Goal: Transaction & Acquisition: Purchase product/service

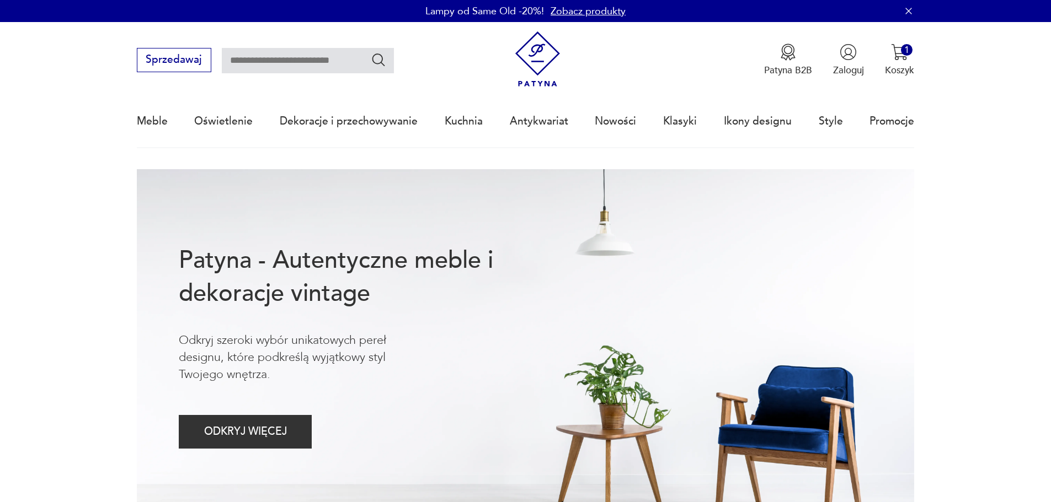
click at [636, 44] on div "Patyna B2B Zaloguj 1 Koszyk Twój koszyk ( 1 ) książka z 1968r "podstawy elektro…" at bounding box center [712, 60] width 404 height 58
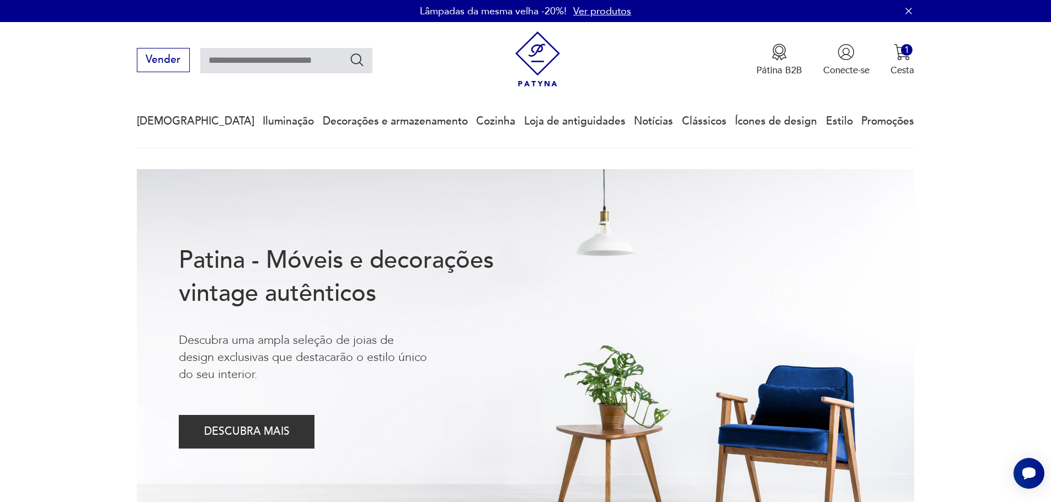
click at [415, 80] on div "Vender Pátina B2B Conecte-se 1 Cesta Twój koszyk ( 1 ) książka z 1968r "podstaw…" at bounding box center [526, 53] width 778 height 63
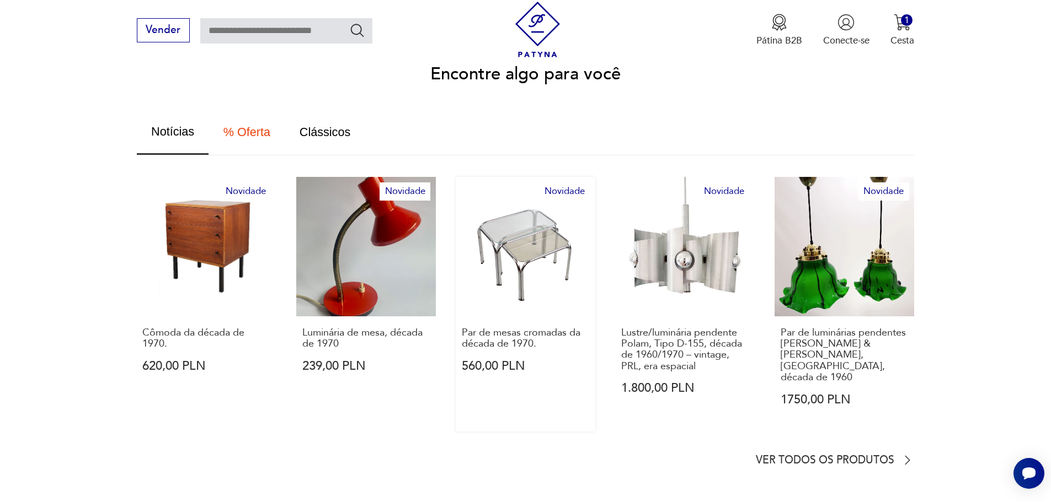
click at [593, 349] on div "Par de mesas cromadas da década de 1970. 560,00 PLN" at bounding box center [525, 357] width 140 height 81
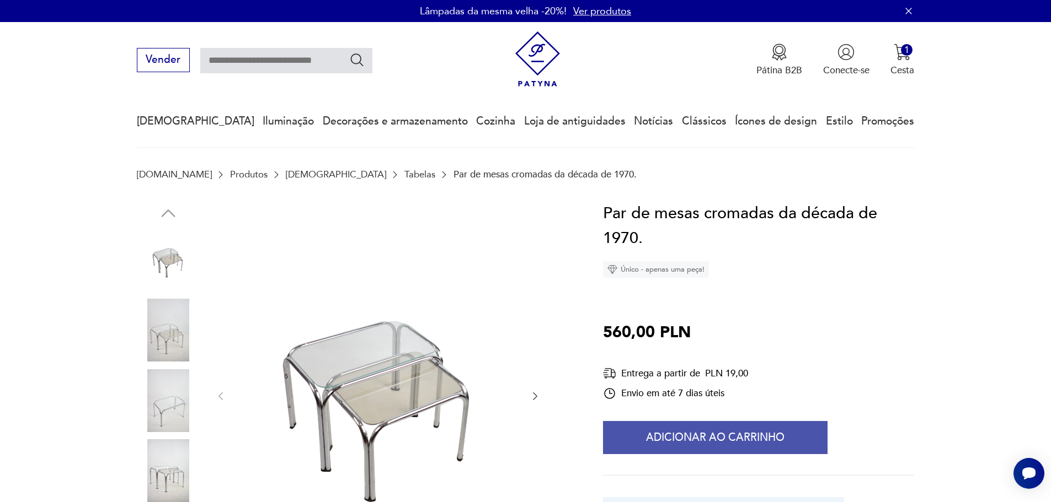
click at [687, 431] on font "Adicionar ao carrinho" at bounding box center [715, 438] width 138 height 14
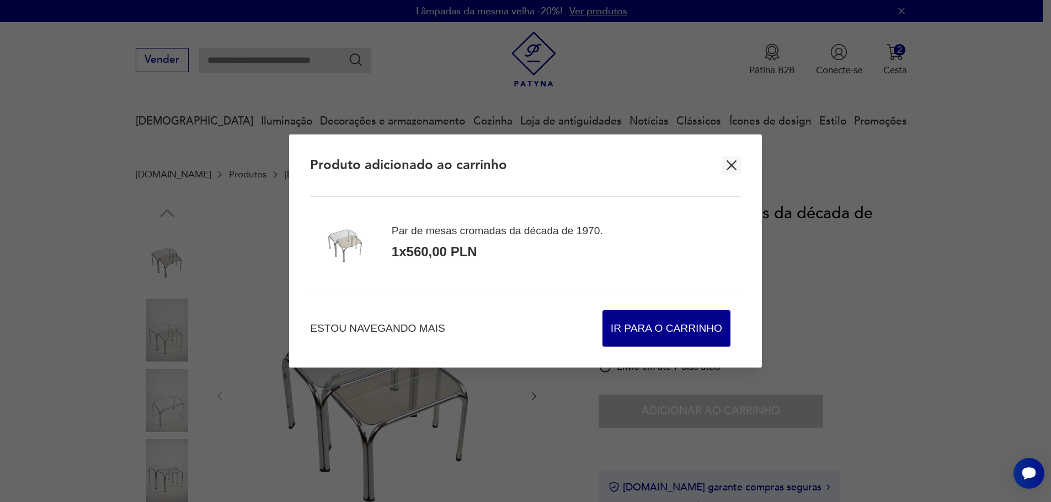
click at [728, 166] on icon "button" at bounding box center [731, 165] width 17 height 17
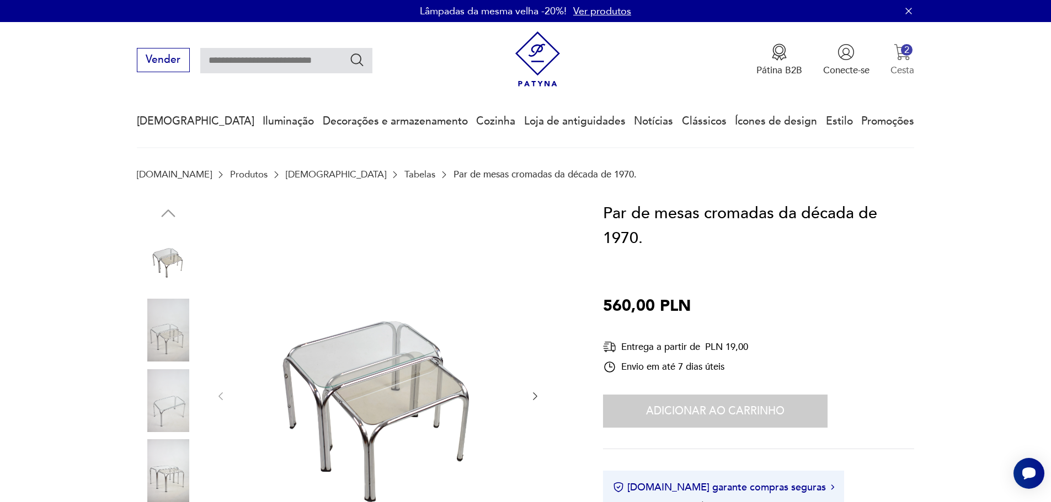
click at [896, 49] on img "button" at bounding box center [901, 52] width 17 height 17
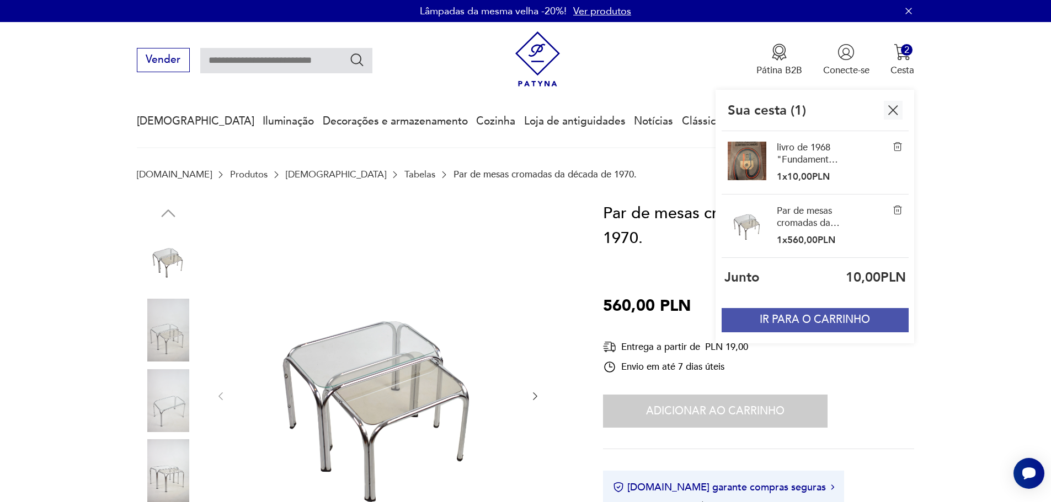
click at [827, 326] on font "IR PARA O CARRINHO" at bounding box center [814, 320] width 110 height 14
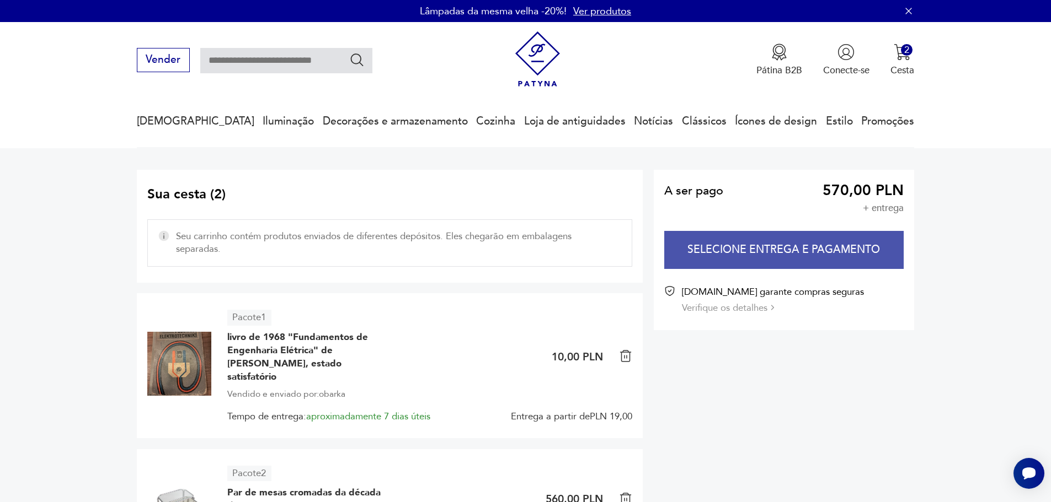
click at [789, 266] on button "Selecione entrega e pagamento" at bounding box center [783, 250] width 239 height 38
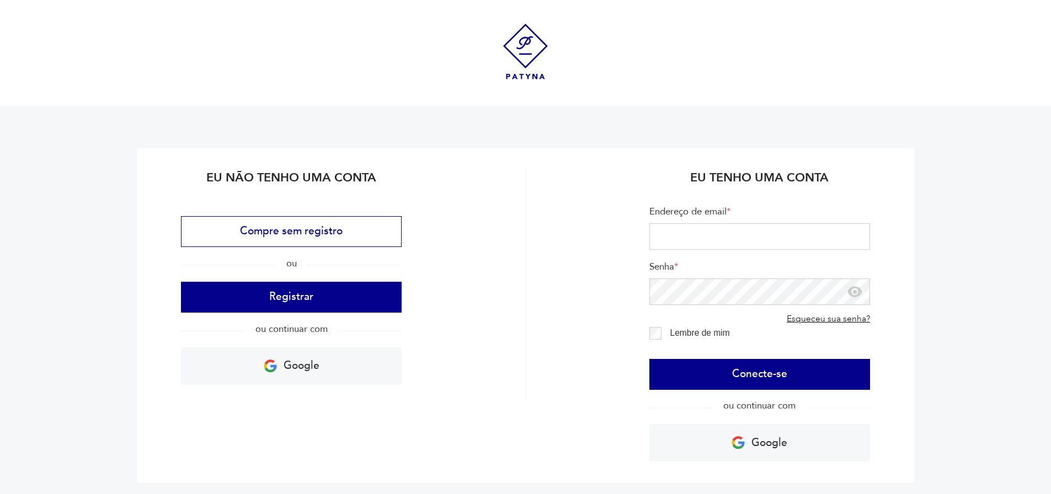
click at [485, 165] on div "Eu não tenho uma conta Compre sem registro ou Registrar ou continuar com Google…" at bounding box center [526, 315] width 778 height 335
click at [526, 69] on img at bounding box center [525, 52] width 56 height 56
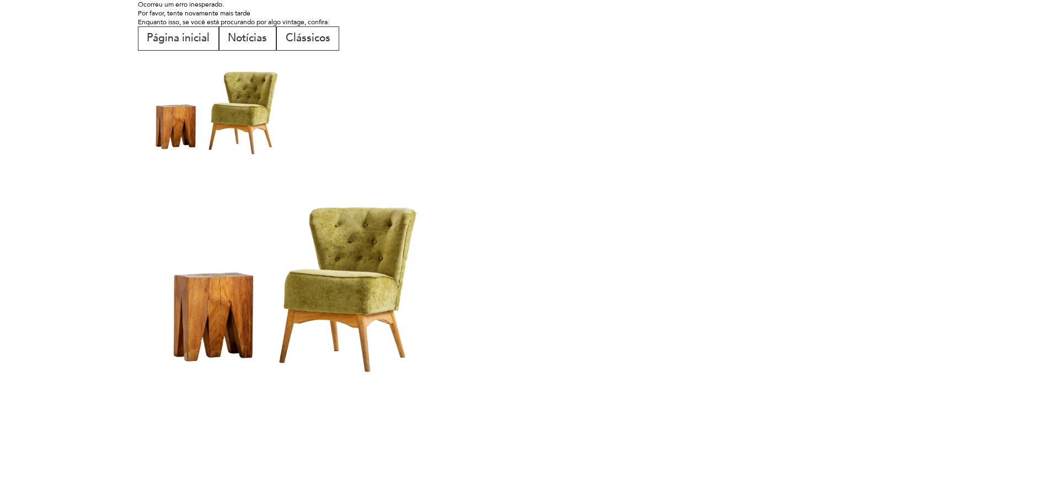
drag, startPoint x: 613, startPoint y: 179, endPoint x: 607, endPoint y: 185, distance: 9.4
click at [613, 179] on div at bounding box center [530, 278] width 784 height 227
click at [178, 42] on font "Página inicial" at bounding box center [178, 38] width 63 height 14
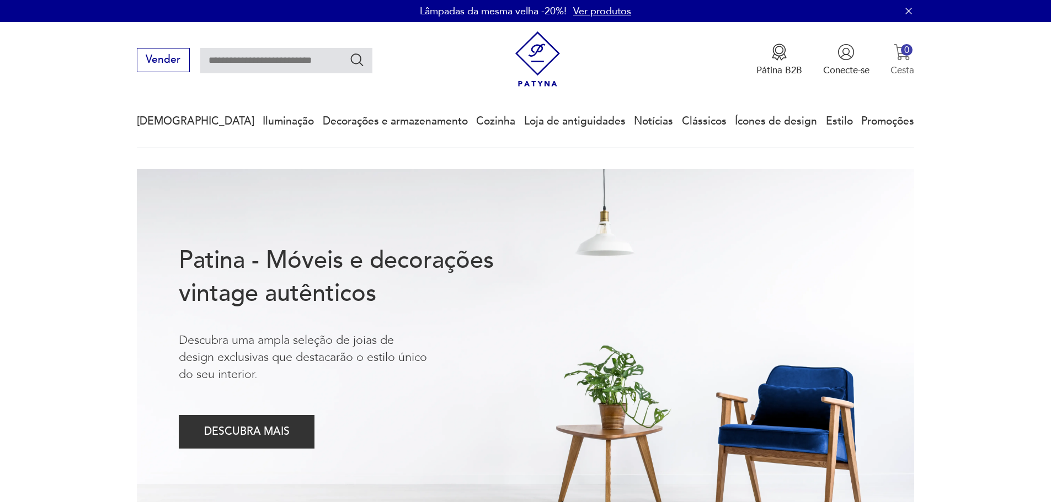
click at [906, 68] on font "Cesta" at bounding box center [902, 70] width 24 height 13
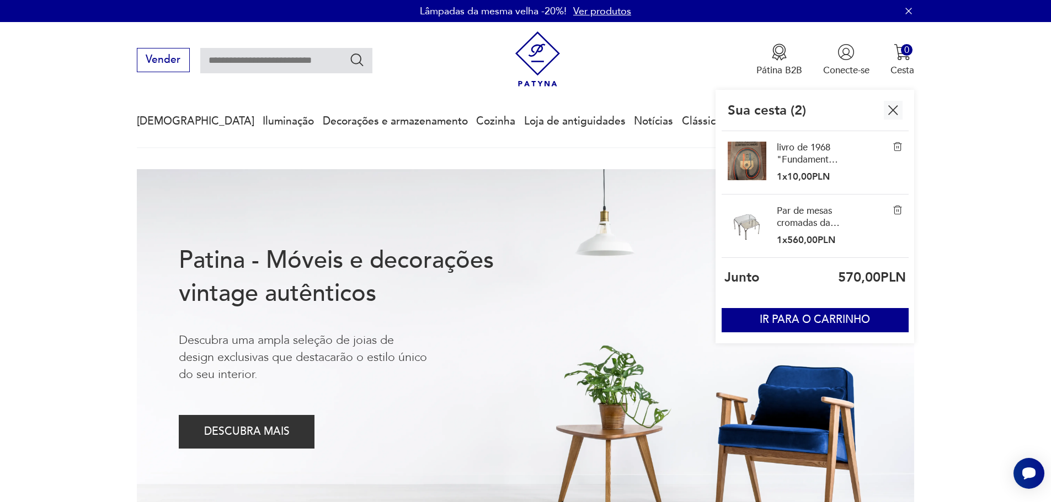
click at [890, 112] on img "button" at bounding box center [892, 109] width 17 height 17
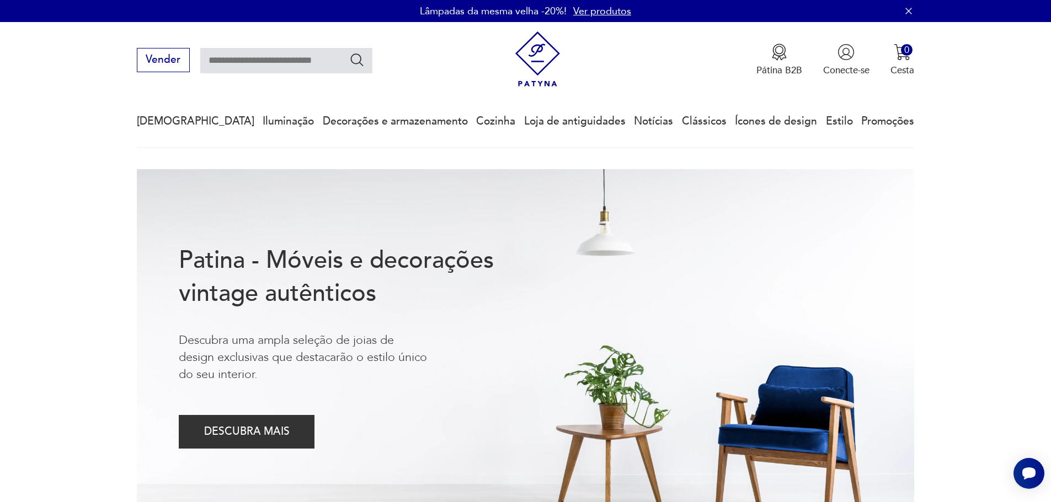
click at [726, 73] on div "Pátina B2B Conecte-se 0 Cesta Sua cesta ( 2 ) livro de 1968 "Fundamentos de Eng…" at bounding box center [712, 60] width 404 height 58
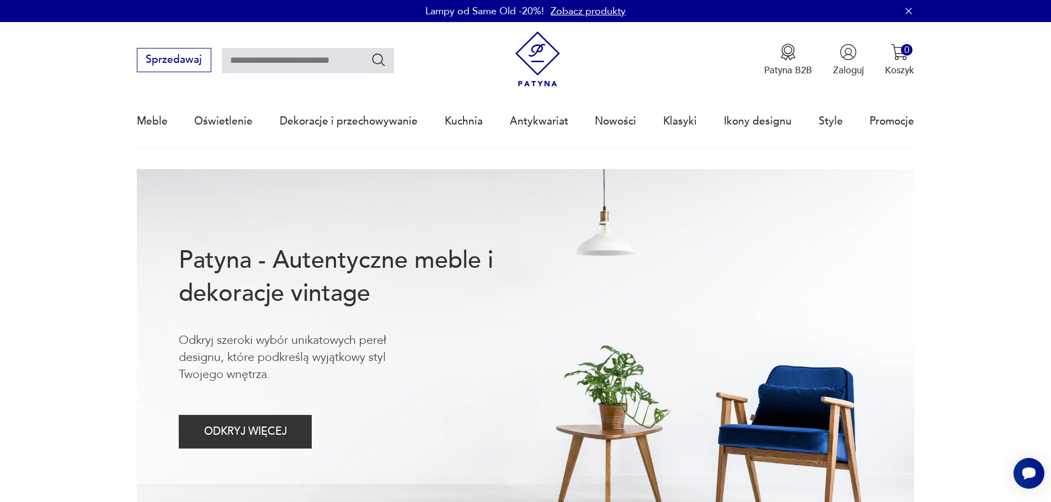
click at [967, 132] on nav "Sprzedawaj Patyna B2B Zaloguj 0 Koszyk Twój koszyk ( 2 ) książka z 1968r "podst…" at bounding box center [525, 85] width 1051 height 126
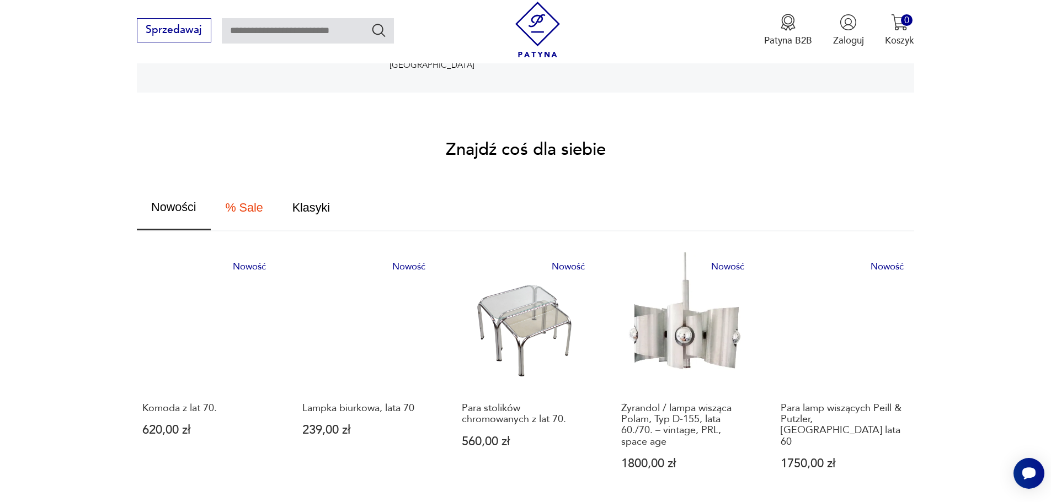
scroll to position [662, 0]
